Goal: Transaction & Acquisition: Purchase product/service

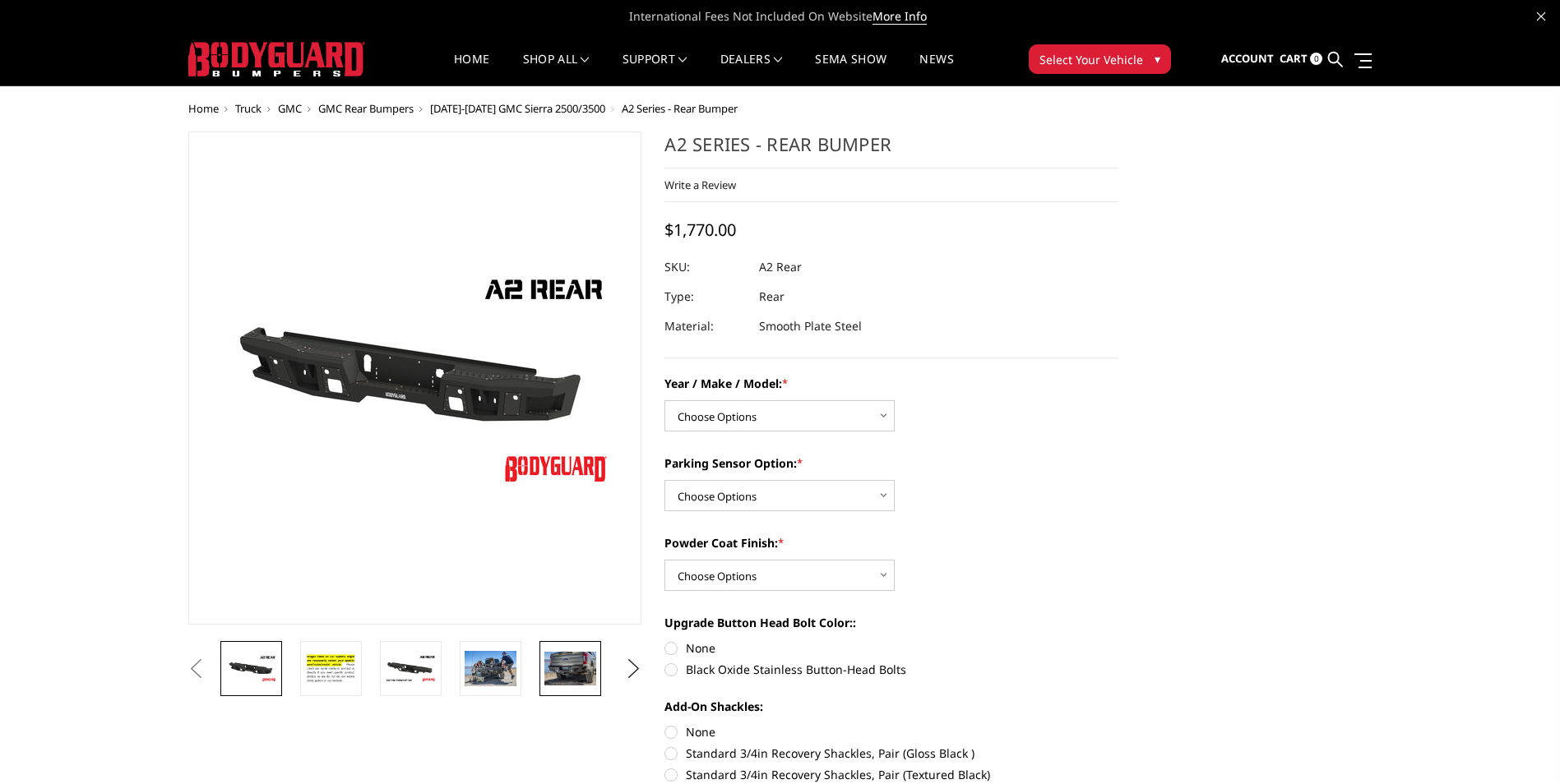
click at [591, 671] on img at bounding box center [570, 669] width 52 height 34
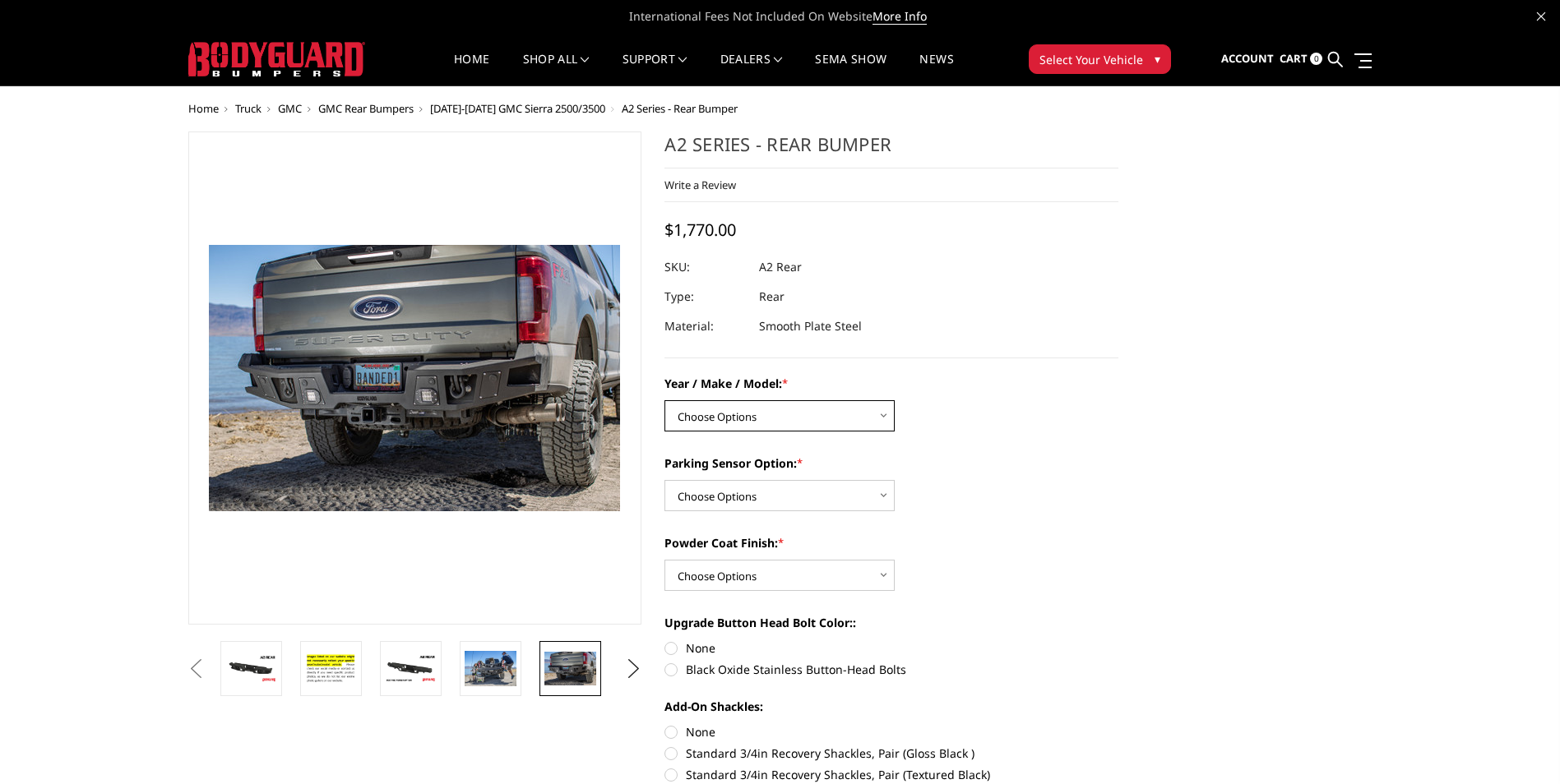
click at [880, 415] on select "Choose Options Chevrolet/GMC 20-24 2500 / 3500 Chevrolet/GMC 15-19 2500 / 3500 …" at bounding box center [779, 415] width 230 height 31
select select "1661"
click at [664, 400] on select "Choose Options Chevrolet/GMC 20-24 2500 / 3500 Chevrolet/GMC 15-19 2500 / 3500 …" at bounding box center [779, 415] width 230 height 31
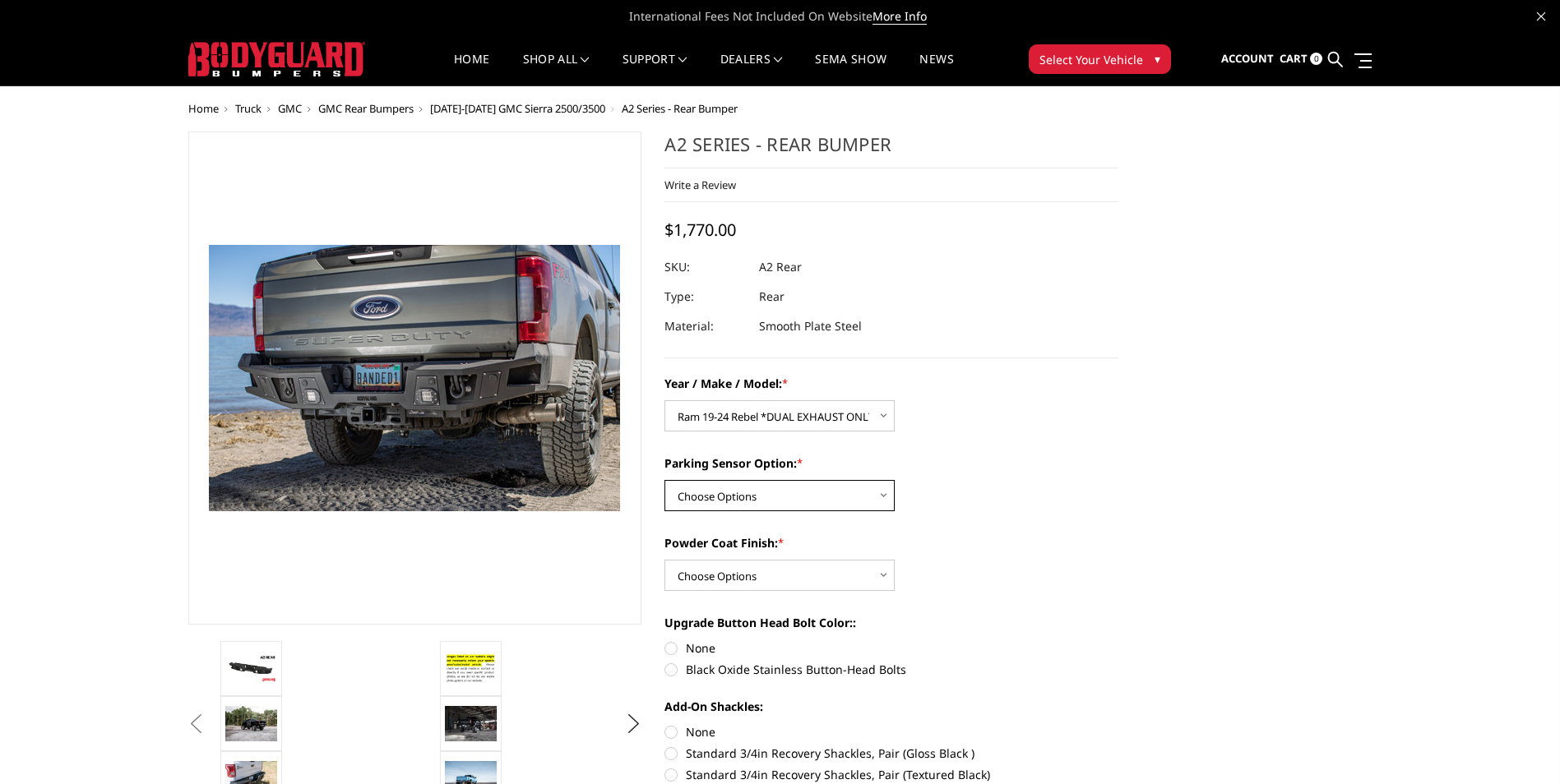
click at [865, 498] on select "Choose Options Yes - With sensor cutouts No - Without sensor cutouts" at bounding box center [779, 495] width 230 height 31
select select "564"
click at [664, 480] on select "Choose Options Yes - With sensor cutouts No - Without sensor cutouts" at bounding box center [779, 495] width 230 height 31
click at [836, 576] on select "Choose Options Bare metal (included) Texture black powder coat" at bounding box center [779, 575] width 230 height 31
select select "549"
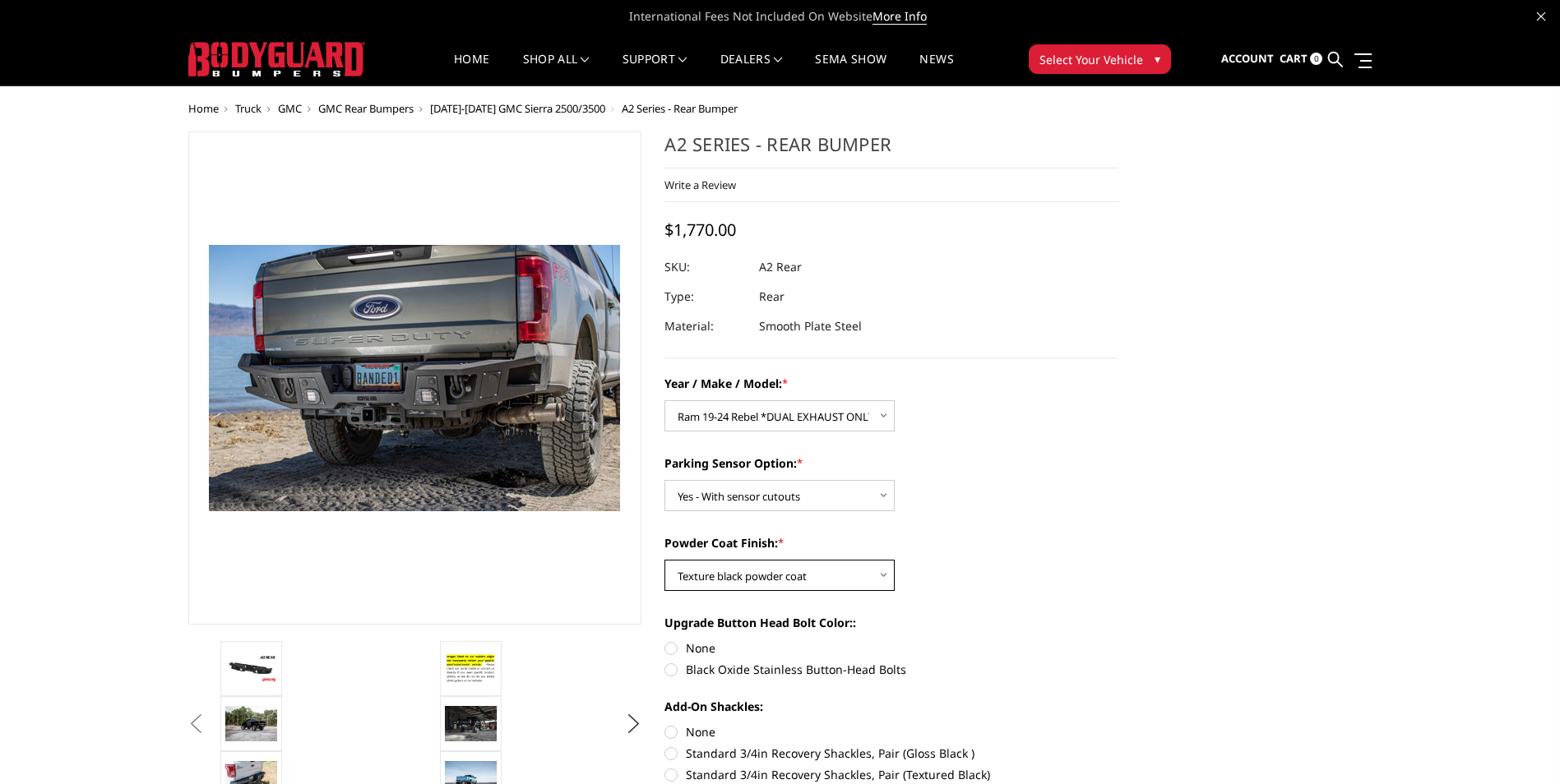
click at [664, 559] on select "Choose Options Bare metal (included) Texture black powder coat" at bounding box center [779, 575] width 230 height 31
